Goal: Information Seeking & Learning: Learn about a topic

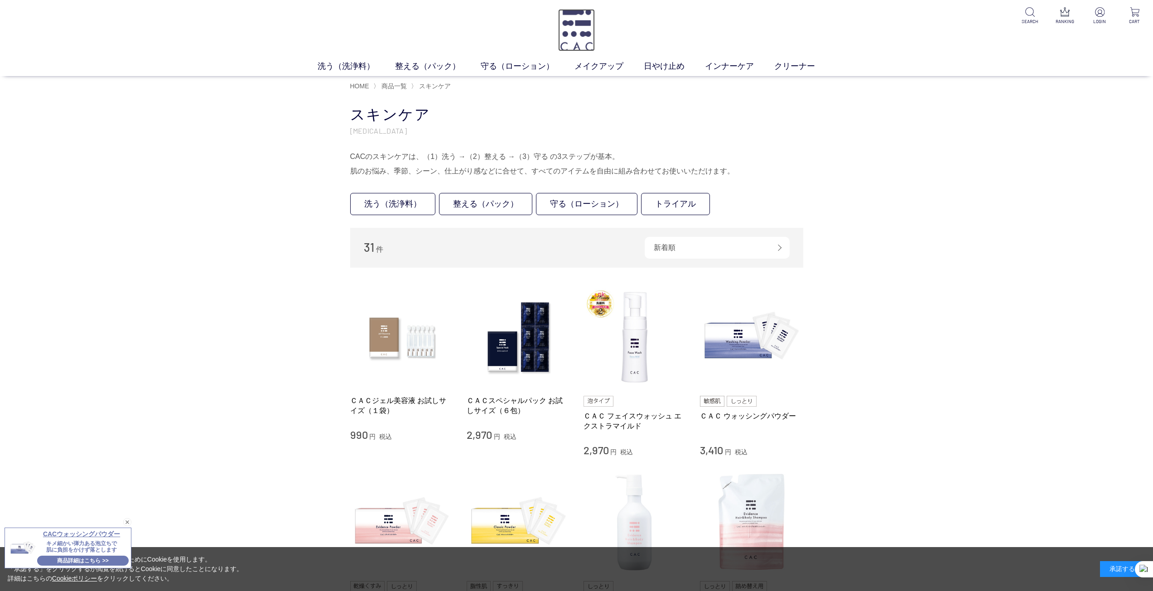
click at [580, 38] on img at bounding box center [576, 30] width 37 height 42
